Goal: Find specific page/section: Find specific page/section

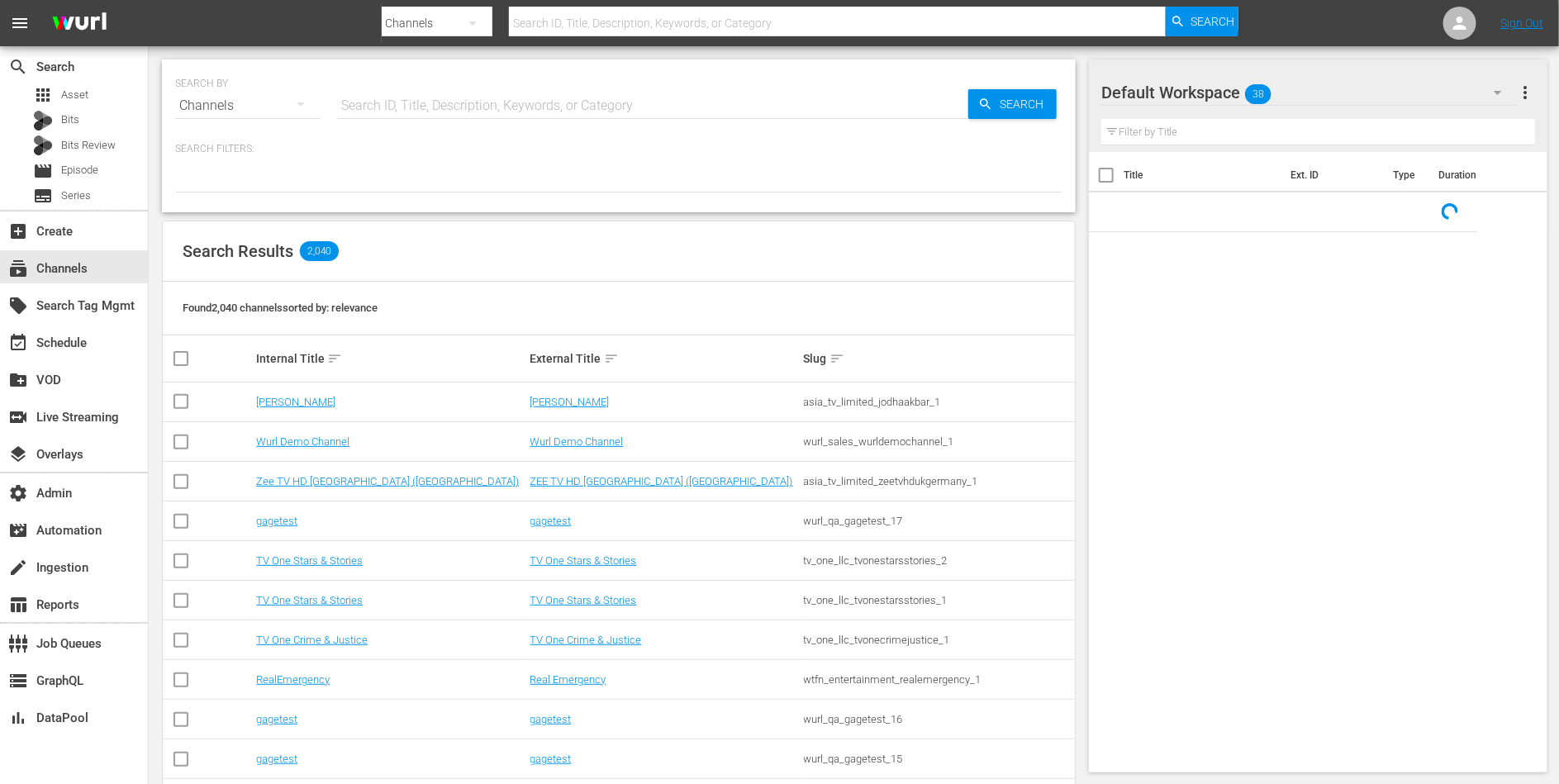
click at [484, 101] on input "text" at bounding box center [653, 106] width 631 height 40
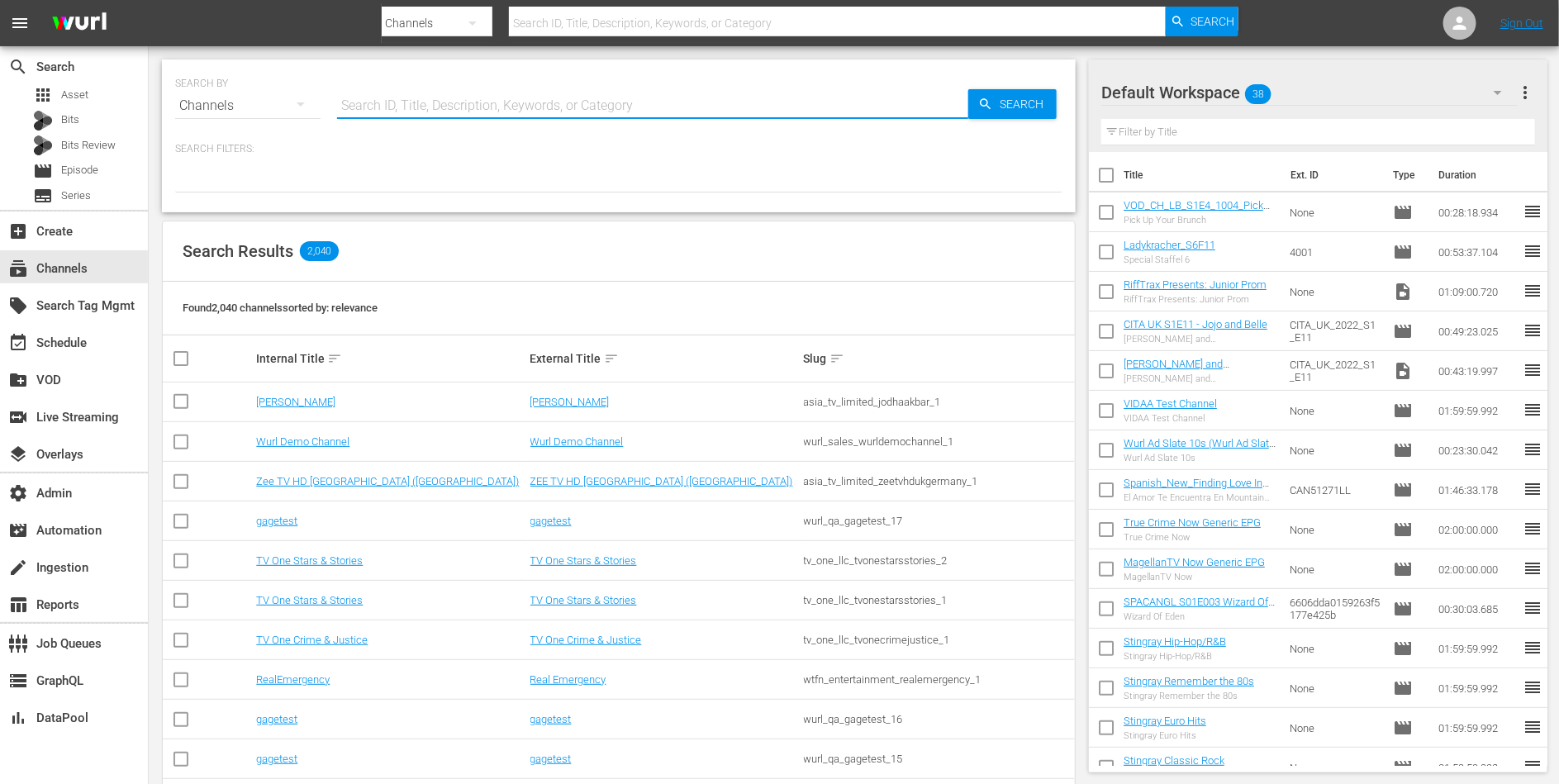
paste input "global_fan_tv_gfnsoccer_1"
type input "global_fan_tv_gfnsoccer_1"
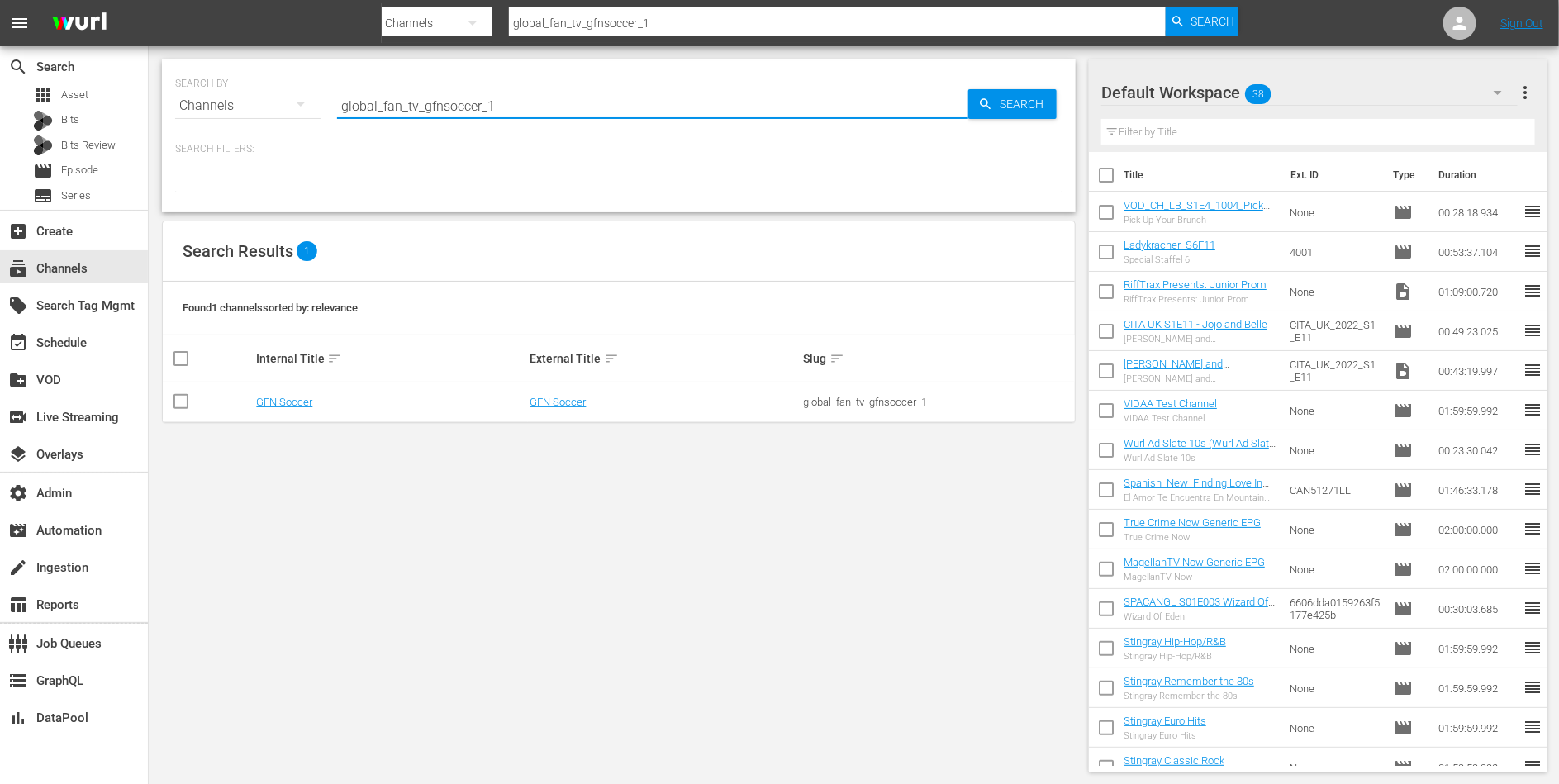
click at [294, 387] on td "GFN Soccer" at bounding box center [390, 402] width 274 height 40
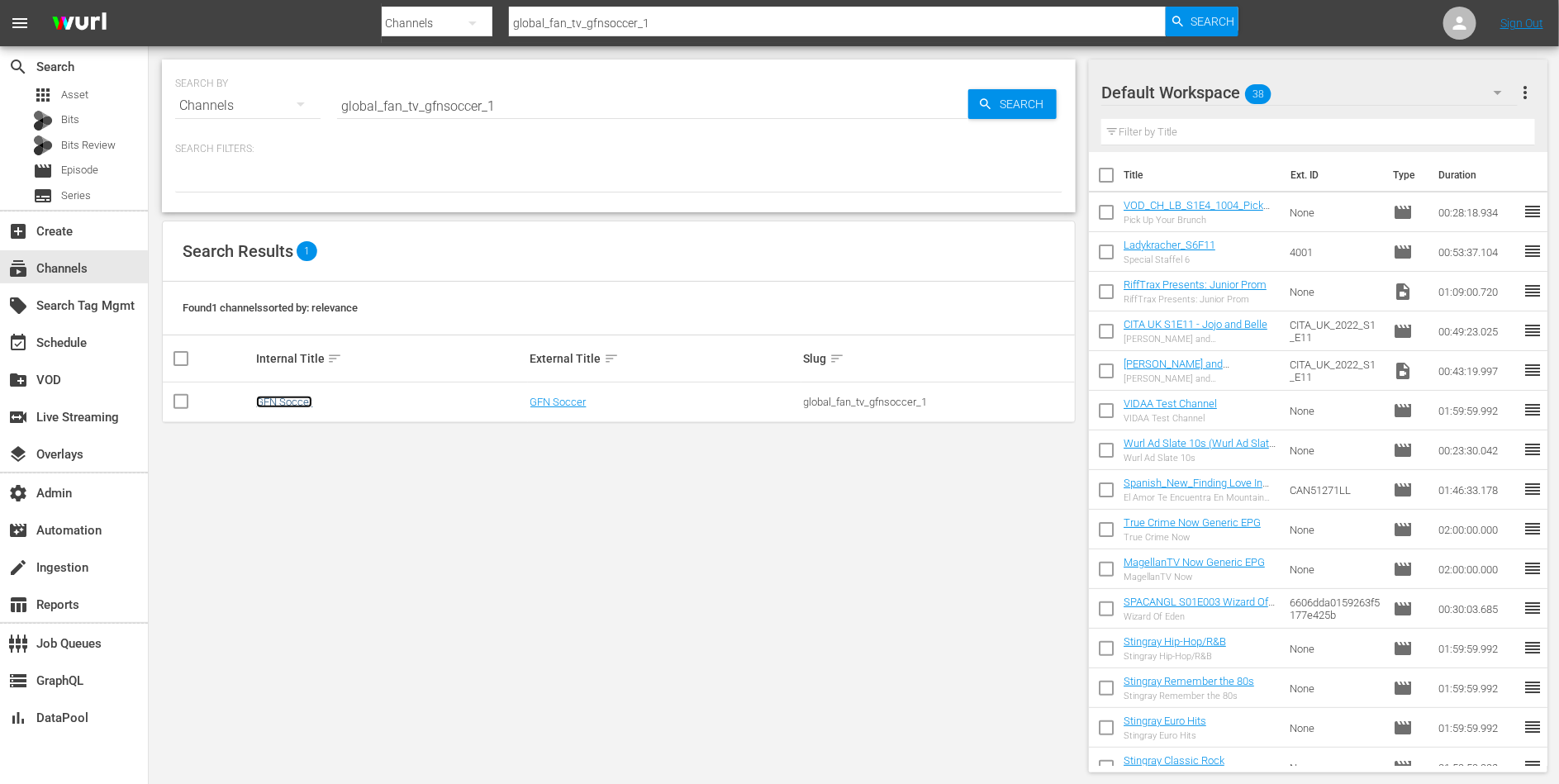
click at [293, 401] on link "GFN Soccer" at bounding box center [284, 402] width 56 height 12
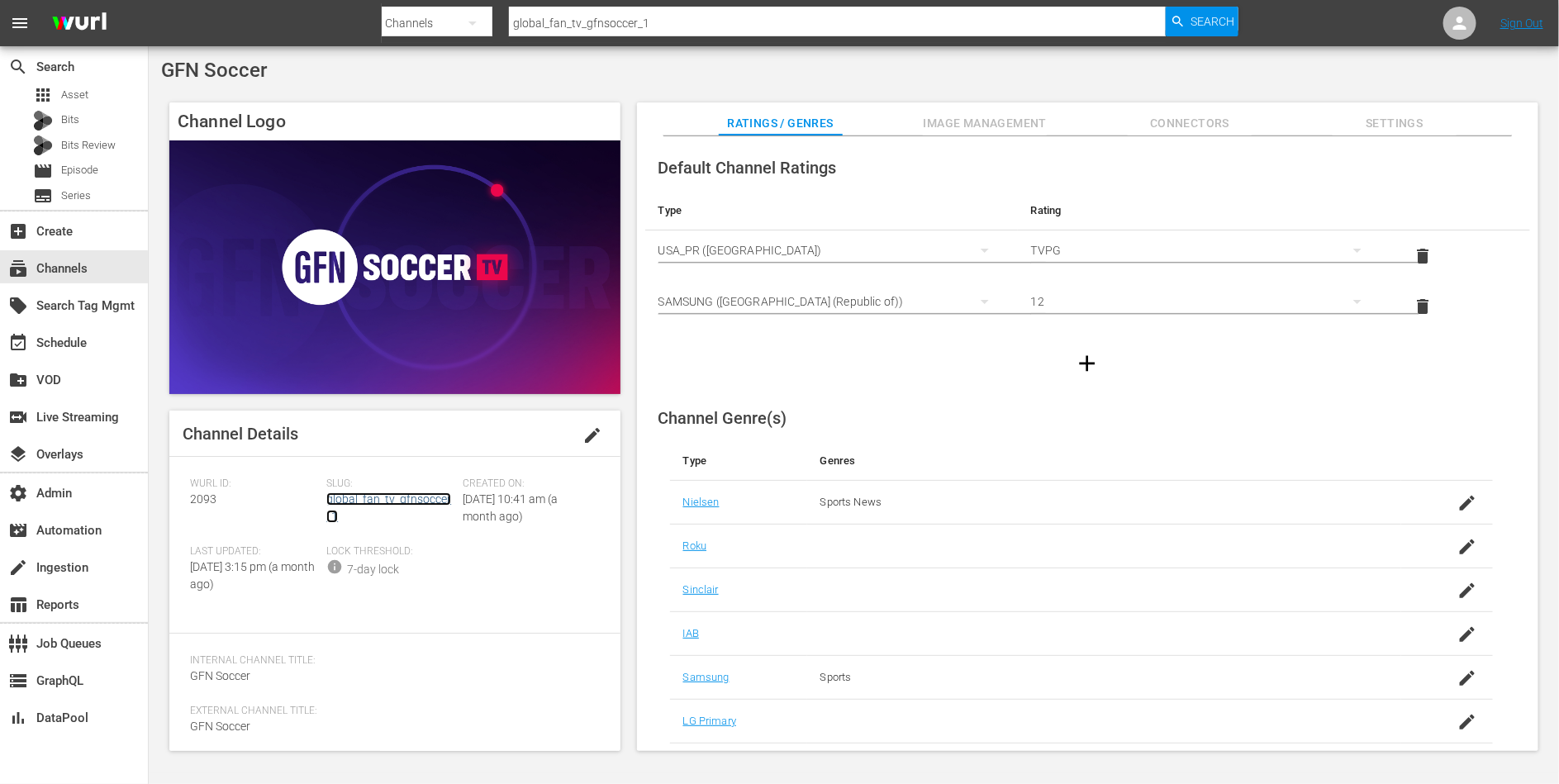
click at [357, 500] on link "global_fan_tv_gfnsoccer_1" at bounding box center [389, 508] width 125 height 30
